Goal: Task Accomplishment & Management: Use online tool/utility

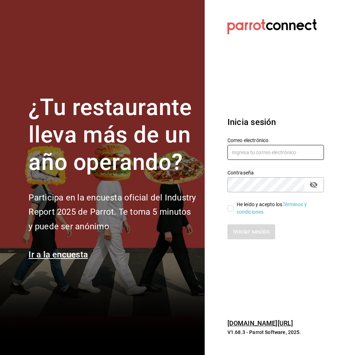
type input "[EMAIL_ADDRESS][PERSON_NAME][DOMAIN_NAME]"
click at [230, 211] on input "He leído y acepto los Términos y condiciones." at bounding box center [230, 208] width 6 height 6
checkbox input "true"
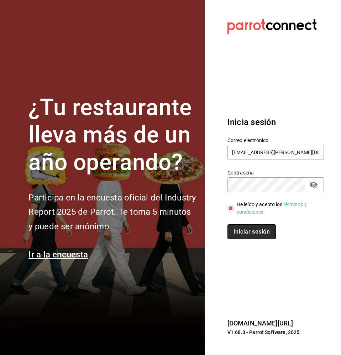
click at [239, 231] on button "Iniciar sesión" at bounding box center [251, 231] width 48 height 15
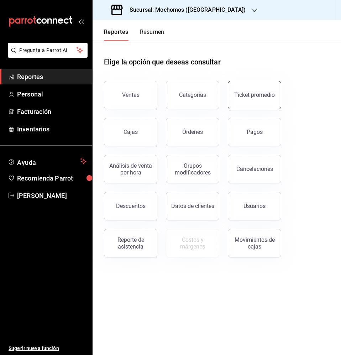
click at [248, 98] on div "Ticket promedio" at bounding box center [254, 94] width 41 height 7
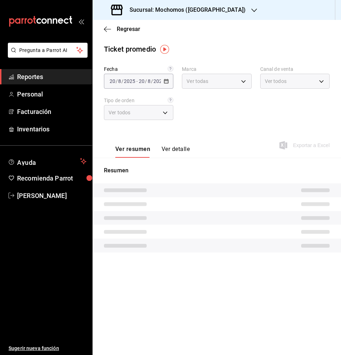
type input "c8544d00-0077-49dd-9e07-f6fffff65e49"
type input "PARROT,UBER_EATS,RAPPI,DIDI_FOOD,ONLINE"
type input "98c27cb7-4c58-4a9f-b691-5d7e954b9197,21a64d44-f9f2-4bf2-a1e6-486e07a13b50,71bb9…"
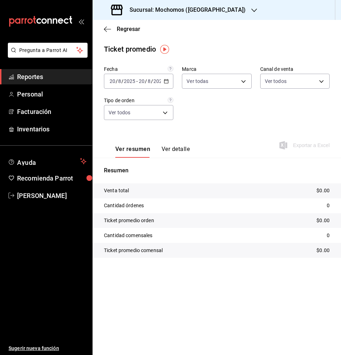
click at [166, 82] on icon "button" at bounding box center [166, 81] width 5 height 5
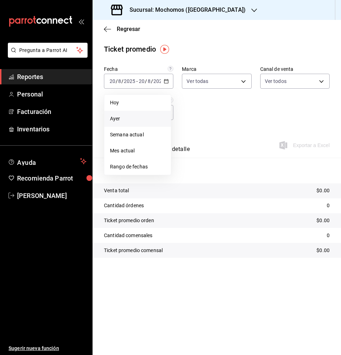
click at [138, 121] on span "Ayer" at bounding box center [137, 118] width 55 height 7
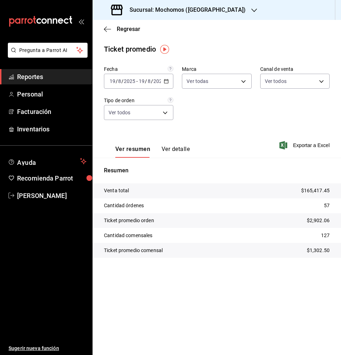
click at [169, 80] on icon "button" at bounding box center [166, 81] width 5 height 5
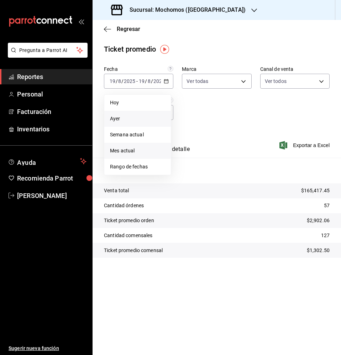
click at [138, 150] on span "Mes actual" at bounding box center [137, 150] width 55 height 7
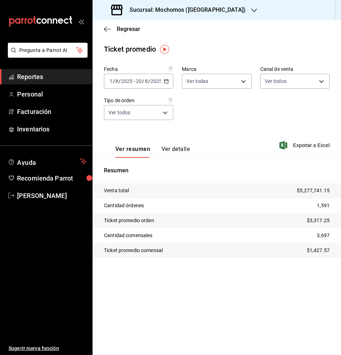
click at [59, 75] on span "Reportes" at bounding box center [51, 77] width 69 height 10
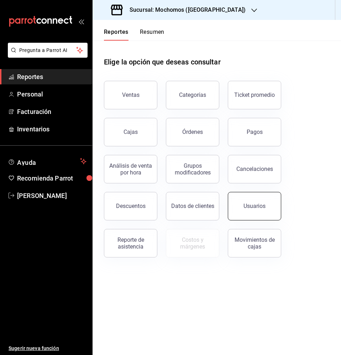
click at [256, 207] on div "Usuarios" at bounding box center [254, 205] width 22 height 7
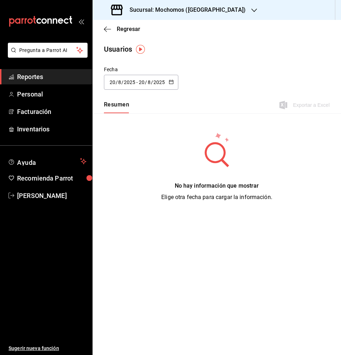
click at [169, 82] on icon "button" at bounding box center [171, 81] width 5 height 5
click at [133, 124] on li "Ayer" at bounding box center [137, 121] width 67 height 16
type input "[DATE]"
type input "19"
type input "[DATE]"
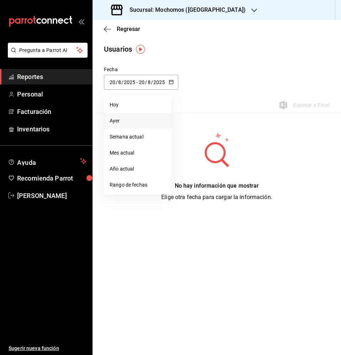
type input "19"
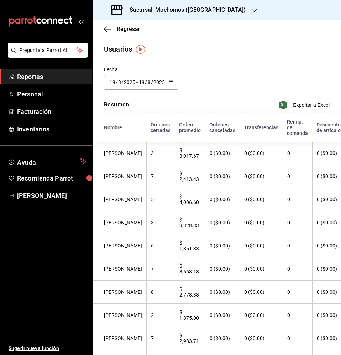
click at [170, 80] on \(Stroke\) "button" at bounding box center [171, 82] width 4 height 4
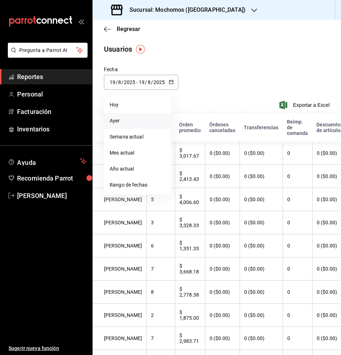
click at [154, 127] on li "Ayer" at bounding box center [137, 121] width 67 height 16
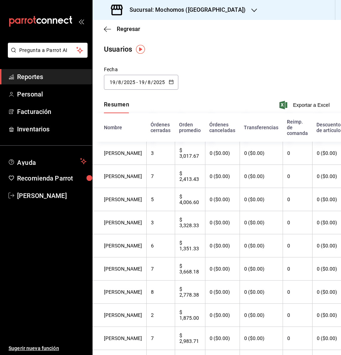
click at [89, 78] on link "Reportes" at bounding box center [46, 76] width 92 height 15
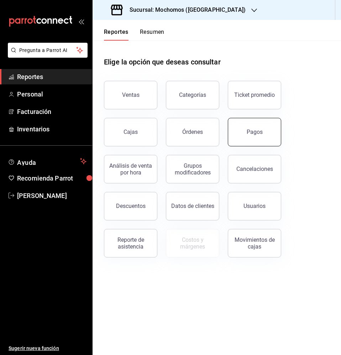
click at [252, 134] on div "Pagos" at bounding box center [254, 131] width 16 height 7
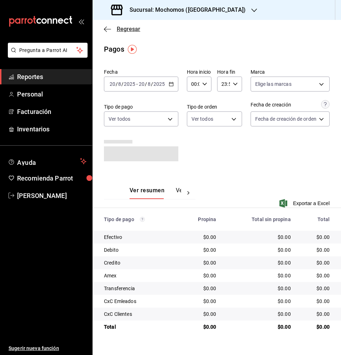
click at [122, 28] on span "Regresar" at bounding box center [128, 29] width 23 height 7
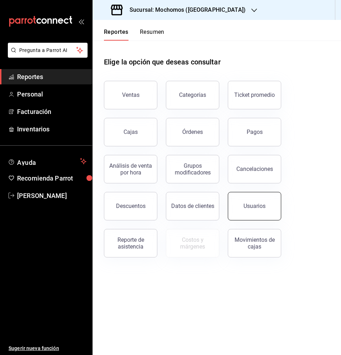
click at [267, 211] on button "Usuarios" at bounding box center [254, 206] width 53 height 28
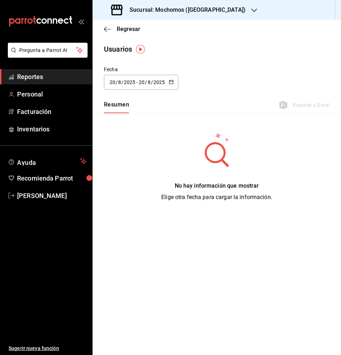
click at [167, 82] on div "[DATE] [DATE] - [DATE] [DATE]" at bounding box center [141, 82] width 74 height 15
click at [135, 123] on li "Ayer" at bounding box center [137, 121] width 67 height 16
type input "[DATE]"
type input "19"
type input "[DATE]"
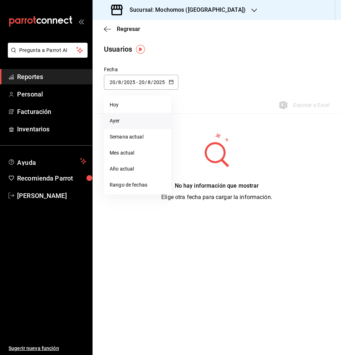
type input "19"
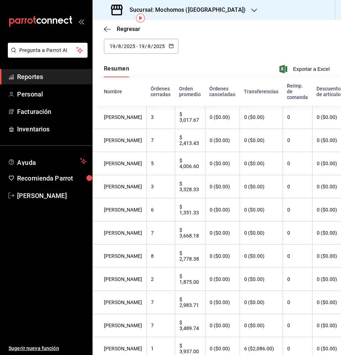
scroll to position [29, 0]
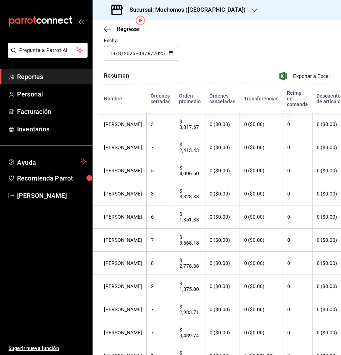
click at [169, 52] on \(Stroke\) "button" at bounding box center [171, 53] width 4 height 4
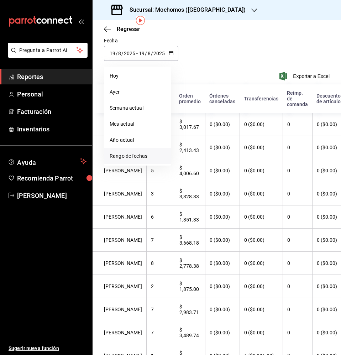
click at [159, 153] on li "Rango de fechas" at bounding box center [137, 156] width 67 height 16
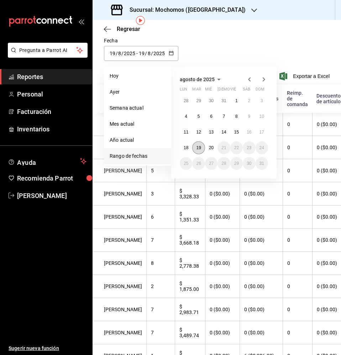
click at [194, 152] on button "19" at bounding box center [198, 147] width 12 height 13
click at [214, 148] on button "20" at bounding box center [211, 147] width 12 height 13
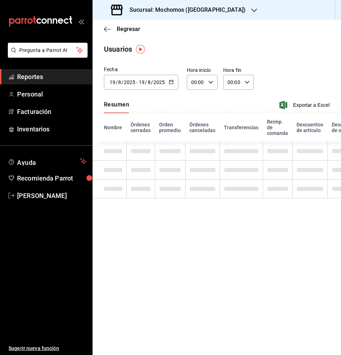
type input "[DATE]"
type input "20"
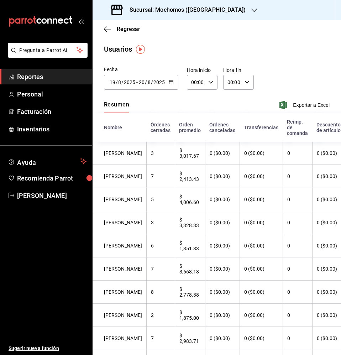
click at [208, 80] on icon "button" at bounding box center [210, 82] width 5 height 5
click at [193, 122] on button "05" at bounding box center [194, 128] width 12 height 14
type input "05:00"
click at [242, 80] on div at bounding box center [170, 177] width 341 height 355
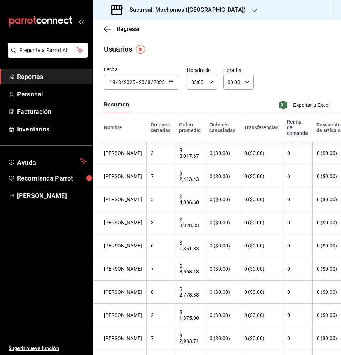
click at [244, 80] on icon "button" at bounding box center [246, 82] width 5 height 5
click at [233, 143] on button "23" at bounding box center [229, 140] width 12 height 14
type input "23:00"
click at [285, 64] on div at bounding box center [170, 177] width 341 height 355
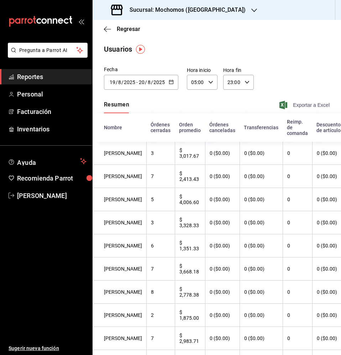
click at [295, 109] on span "Exportar a Excel" at bounding box center [305, 105] width 49 height 9
click at [174, 85] on div "[DATE] [DATE] - [DATE] [DATE]" at bounding box center [141, 82] width 74 height 15
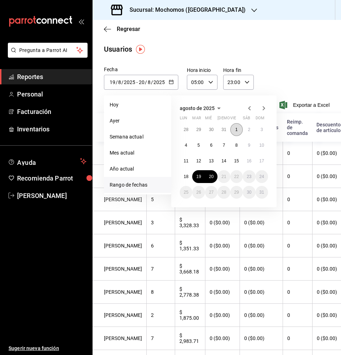
click at [234, 126] on button "1" at bounding box center [236, 129] width 12 height 13
click at [214, 177] on button "20" at bounding box center [211, 176] width 12 height 13
type input "[DATE]"
type input "1"
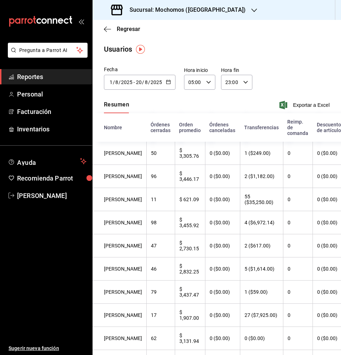
click at [234, 83] on input "23:00" at bounding box center [230, 82] width 19 height 14
click at [245, 145] on button "59" at bounding box center [242, 140] width 12 height 14
type input "23:59"
click at [293, 109] on div at bounding box center [170, 177] width 341 height 355
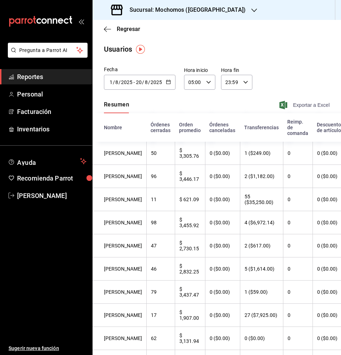
click at [298, 106] on span "Exportar a Excel" at bounding box center [305, 105] width 49 height 9
drag, startPoint x: 94, startPoint y: 149, endPoint x: 179, endPoint y: 126, distance: 88.8
click at [179, 126] on th "Orden promedio" at bounding box center [190, 127] width 30 height 28
click at [104, 26] on icon "button" at bounding box center [107, 29] width 7 height 6
